Goal: Task Accomplishment & Management: Manage account settings

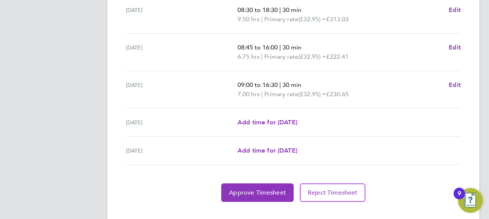
scroll to position [338, 0]
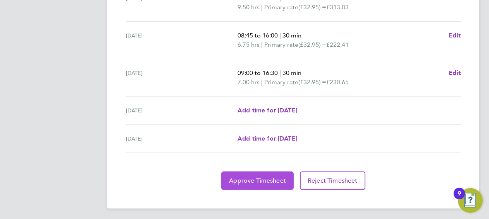
click at [275, 185] on button "Approve Timesheet" at bounding box center [257, 181] width 72 height 19
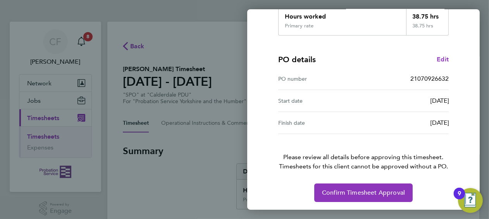
scroll to position [150, 0]
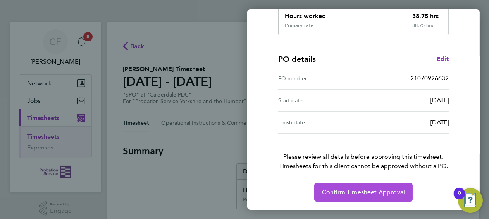
click at [353, 189] on span "Confirm Timesheet Approval" at bounding box center [363, 193] width 83 height 8
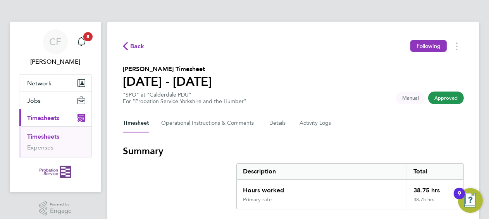
click at [81, 118] on icon "Main navigation" at bounding box center [80, 119] width 4 height 4
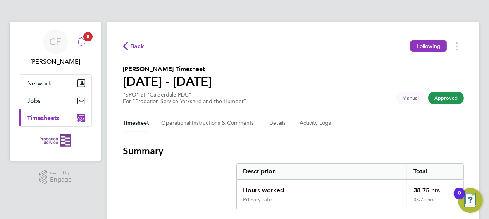
click at [86, 40] on span "8" at bounding box center [87, 36] width 9 height 9
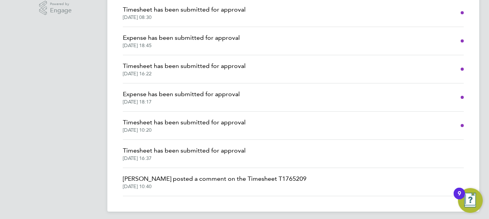
scroll to position [173, 0]
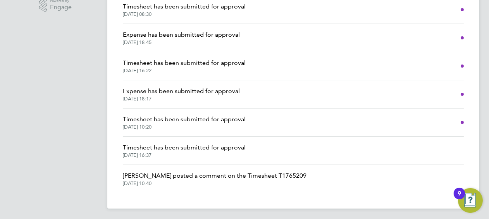
click at [138, 175] on span "[PERSON_NAME] posted a comment on the Timesheet T1765209" at bounding box center [214, 175] width 183 height 9
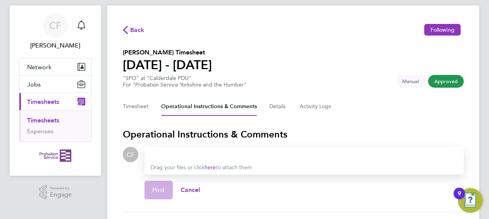
scroll to position [4, 0]
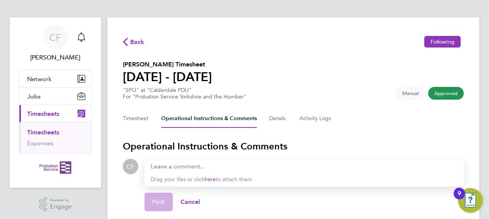
click at [127, 38] on span "Back" at bounding box center [134, 41] width 22 height 7
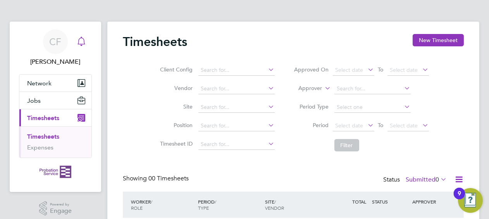
click at [81, 43] on icon "Main navigation" at bounding box center [81, 41] width 9 height 9
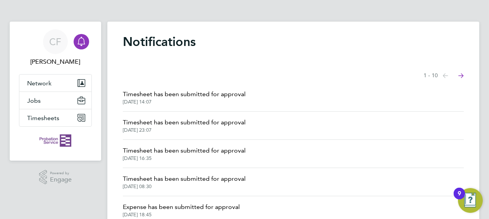
click at [455, 192] on div "9" at bounding box center [458, 194] width 11 height 12
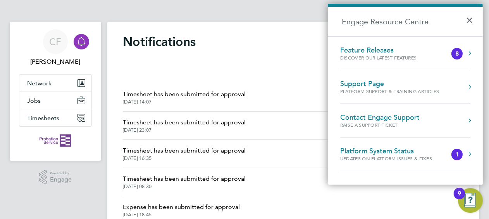
click at [353, 152] on div "Platform System Status" at bounding box center [393, 151] width 107 height 9
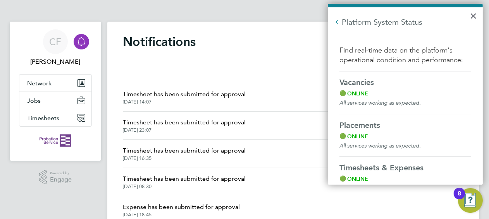
click at [338, 21] on button "Back to Resources" at bounding box center [337, 22] width 8 height 8
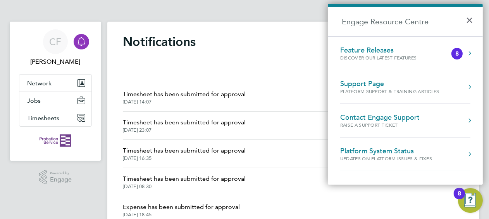
click at [362, 51] on div "Feature Releases" at bounding box center [386, 50] width 92 height 9
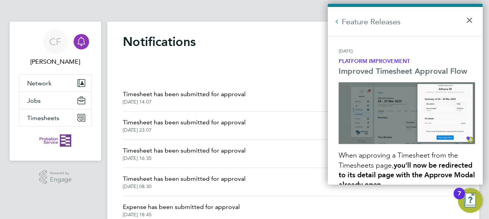
click at [333, 51] on li "[DATE] Platform Improvement Improved Timesheet Approval Flow When approving a T…" at bounding box center [407, 133] width 152 height 174
click at [337, 23] on button "Back to Resources" at bounding box center [337, 22] width 8 height 8
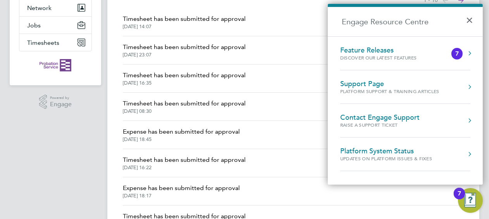
scroll to position [77, 0]
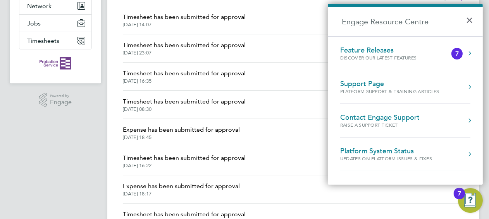
click at [469, 53] on button "Engage Resource Centre" at bounding box center [469, 54] width 8 height 8
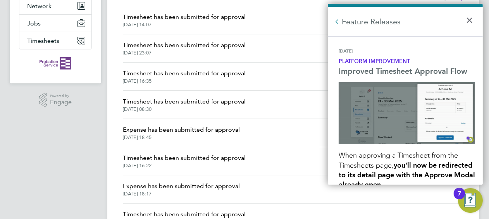
scroll to position [0, 0]
click at [337, 23] on button "Back to Resources" at bounding box center [337, 22] width 8 height 8
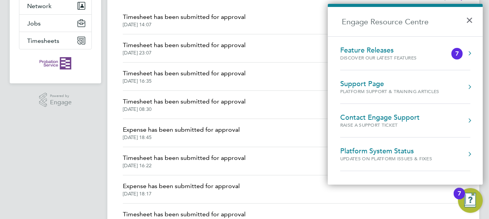
click at [468, 54] on button "Engage Resource Centre" at bounding box center [469, 54] width 8 height 8
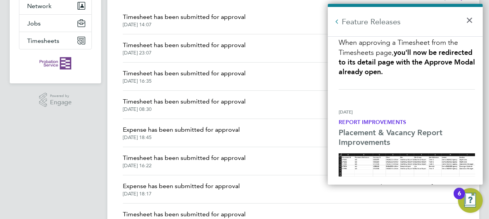
scroll to position [38, 0]
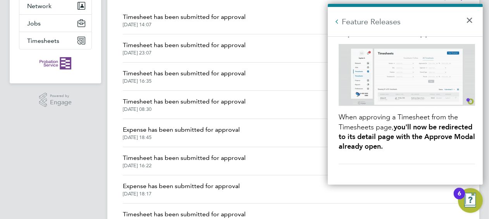
click at [334, 20] on button "Back to Resources" at bounding box center [337, 22] width 8 height 8
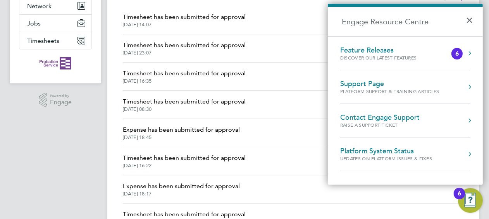
click at [468, 52] on button "Engage Resource Centre" at bounding box center [469, 54] width 8 height 8
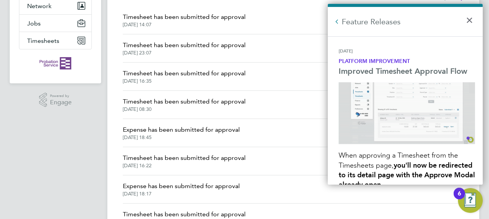
scroll to position [0, 0]
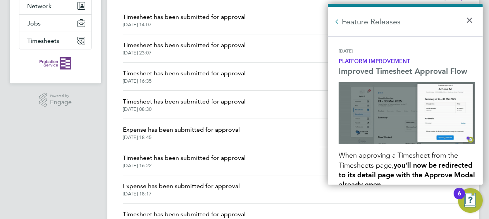
click at [333, 20] on button "Back to Resources" at bounding box center [337, 22] width 8 height 8
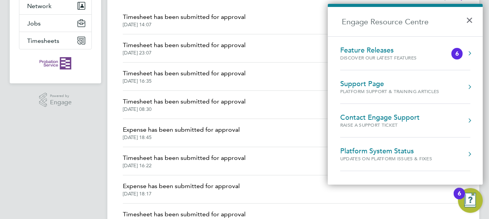
click at [466, 53] on button "Engage Resource Centre" at bounding box center [469, 54] width 8 height 8
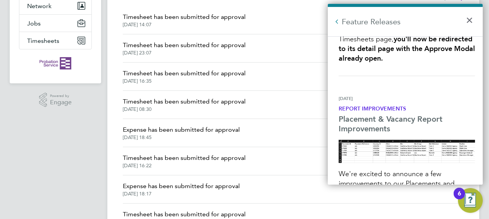
scroll to position [77, 0]
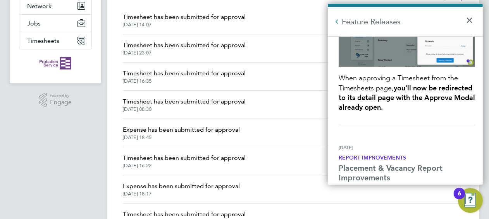
click at [337, 22] on button "Back to Resources" at bounding box center [337, 22] width 8 height 8
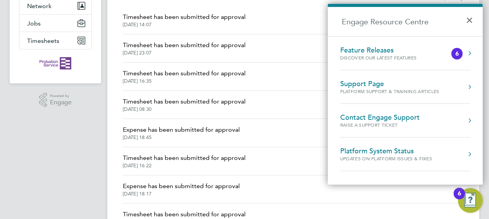
click at [460, 55] on div "6" at bounding box center [456, 54] width 11 height 12
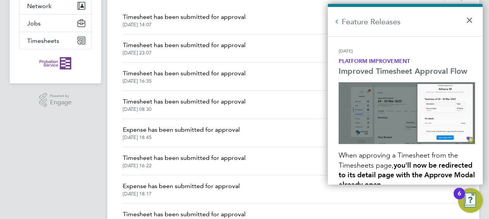
scroll to position [0, 0]
click at [334, 19] on button "Back to Resources" at bounding box center [337, 22] width 8 height 8
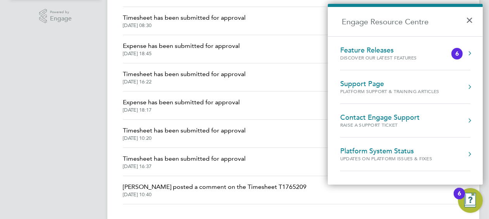
scroll to position [173, 0]
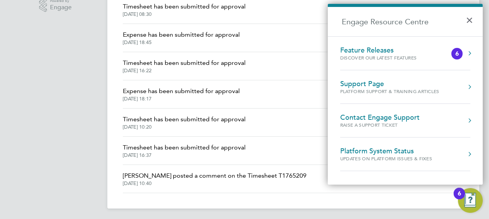
click at [375, 54] on div "Feature Releases" at bounding box center [386, 50] width 92 height 9
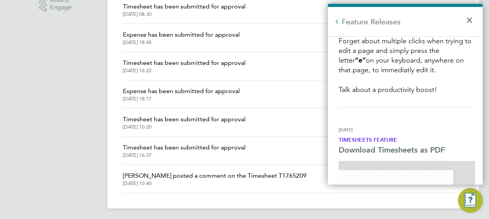
scroll to position [1513, 0]
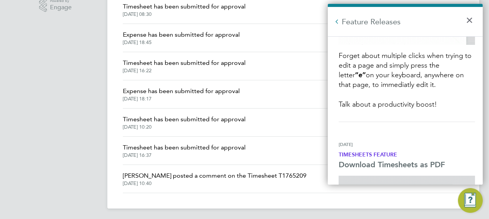
click at [335, 22] on button "Back to Resources" at bounding box center [337, 22] width 8 height 8
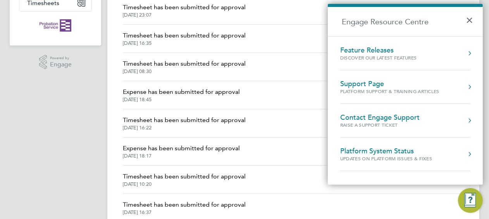
scroll to position [57, 0]
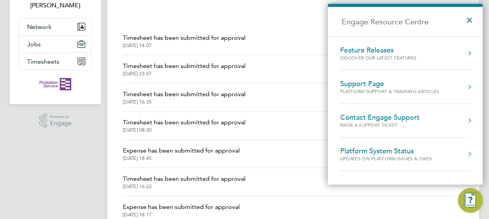
click at [467, 19] on button "×" at bounding box center [470, 17] width 11 height 17
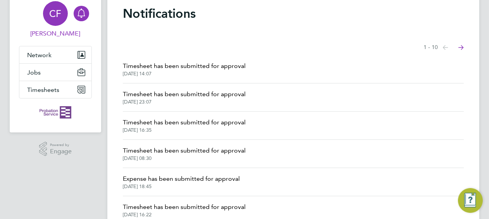
scroll to position [0, 0]
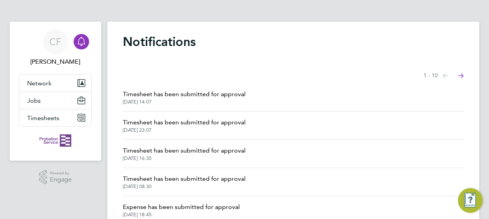
click at [77, 40] on icon "Main navigation" at bounding box center [81, 41] width 9 height 9
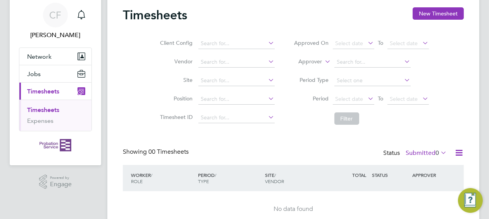
scroll to position [38, 0]
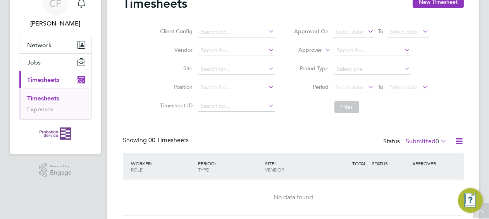
click at [45, 79] on span "Timesheets" at bounding box center [43, 79] width 32 height 7
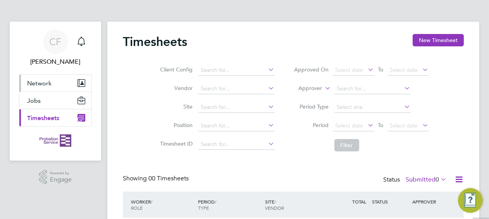
scroll to position [0, 0]
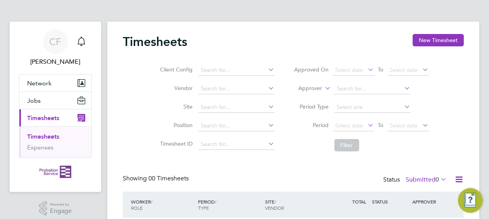
click at [53, 131] on ul "Timesheets Expenses" at bounding box center [55, 142] width 72 height 31
click at [39, 118] on span "Timesheets" at bounding box center [43, 118] width 32 height 7
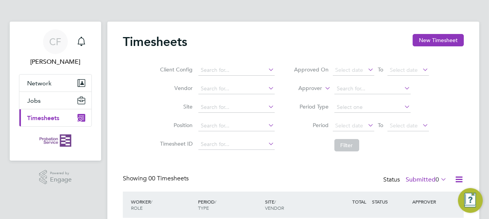
click at [39, 118] on span "Timesheets" at bounding box center [43, 118] width 32 height 7
